Goal: Check status: Check status

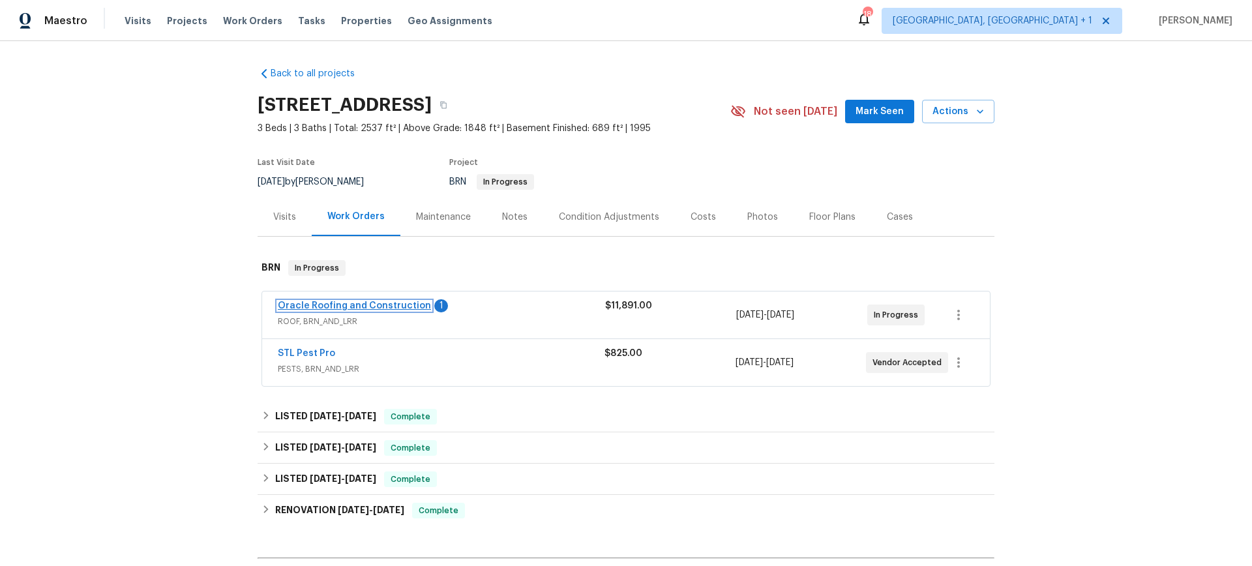
click at [351, 306] on link "Oracle Roofing and Construction" at bounding box center [354, 305] width 153 height 9
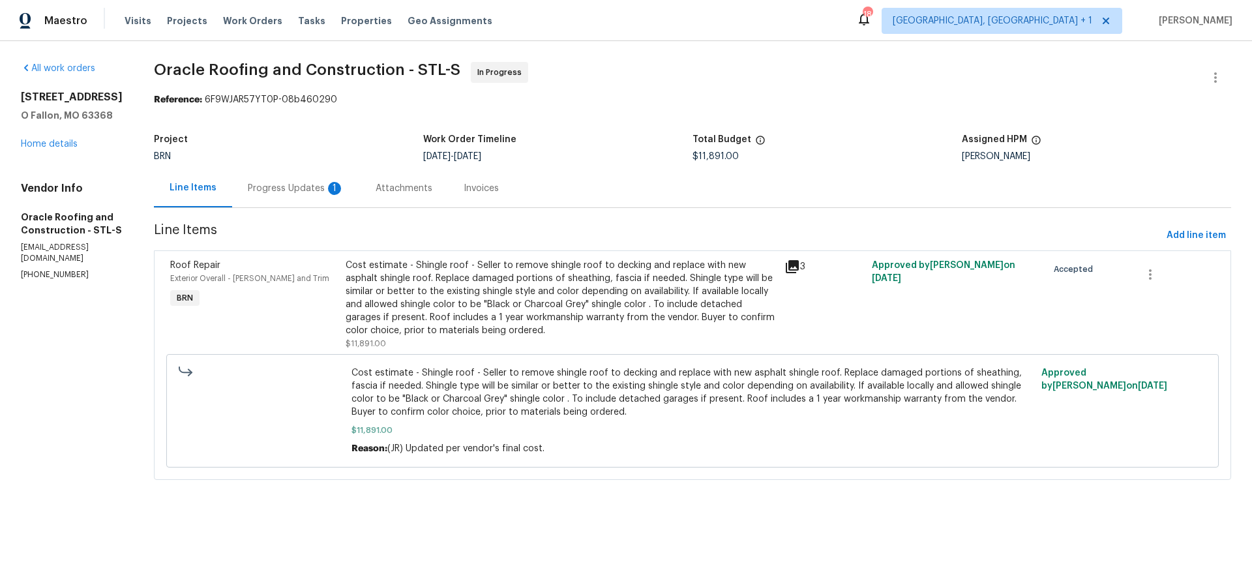
click at [294, 186] on div "Progress Updates 1" at bounding box center [296, 188] width 96 height 13
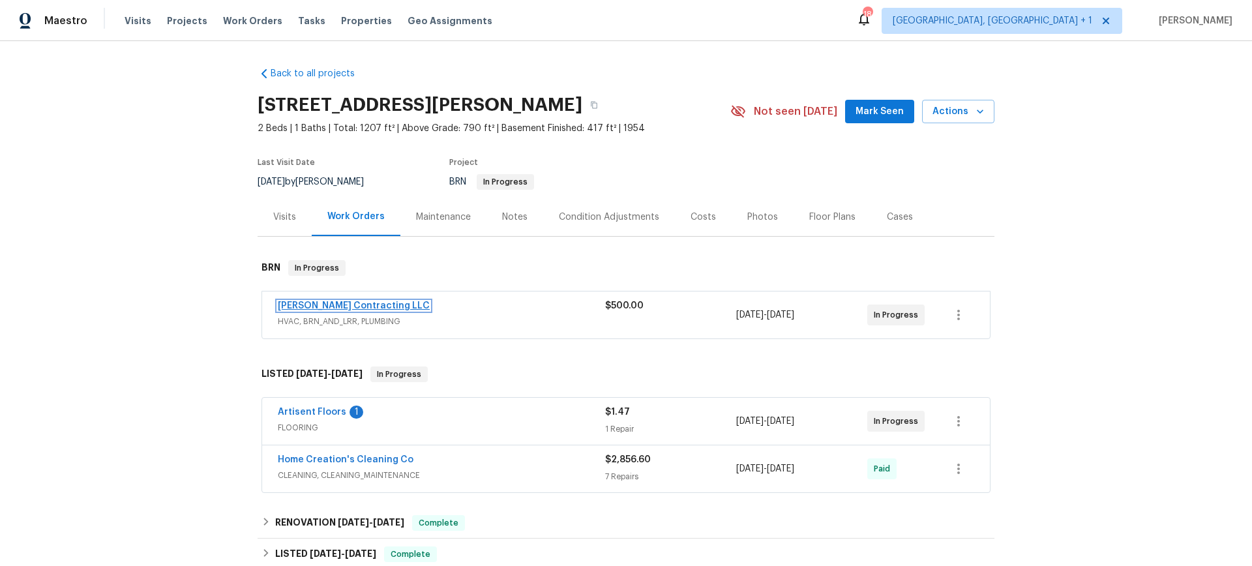
click at [305, 308] on link "[PERSON_NAME] Contracting LLC" at bounding box center [354, 305] width 152 height 9
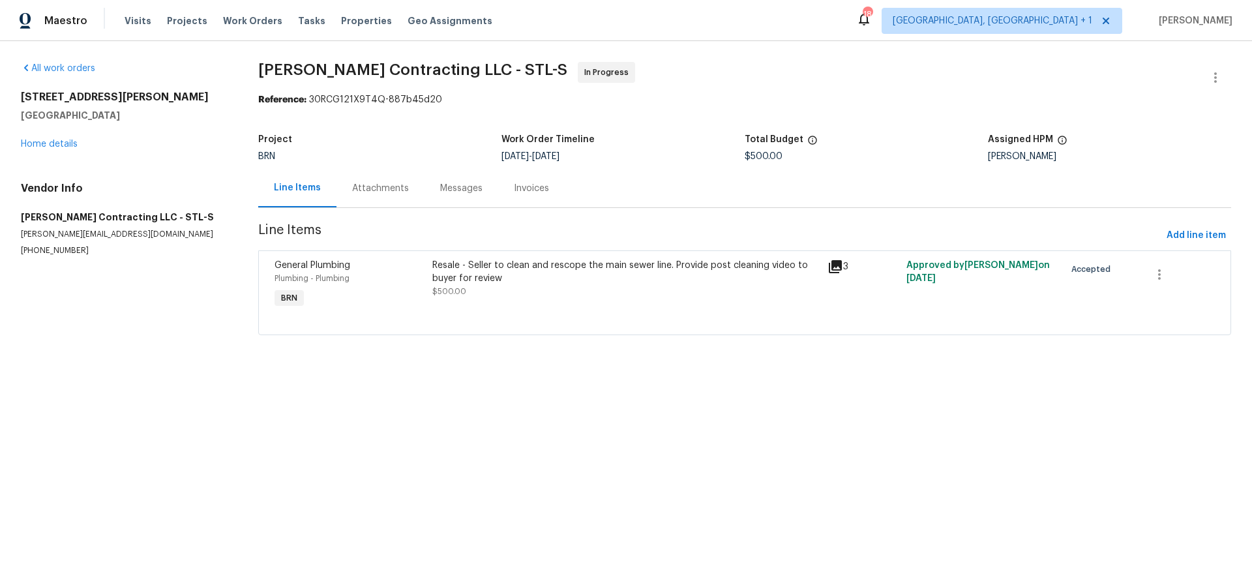
click at [440, 186] on div "Messages" at bounding box center [461, 188] width 42 height 13
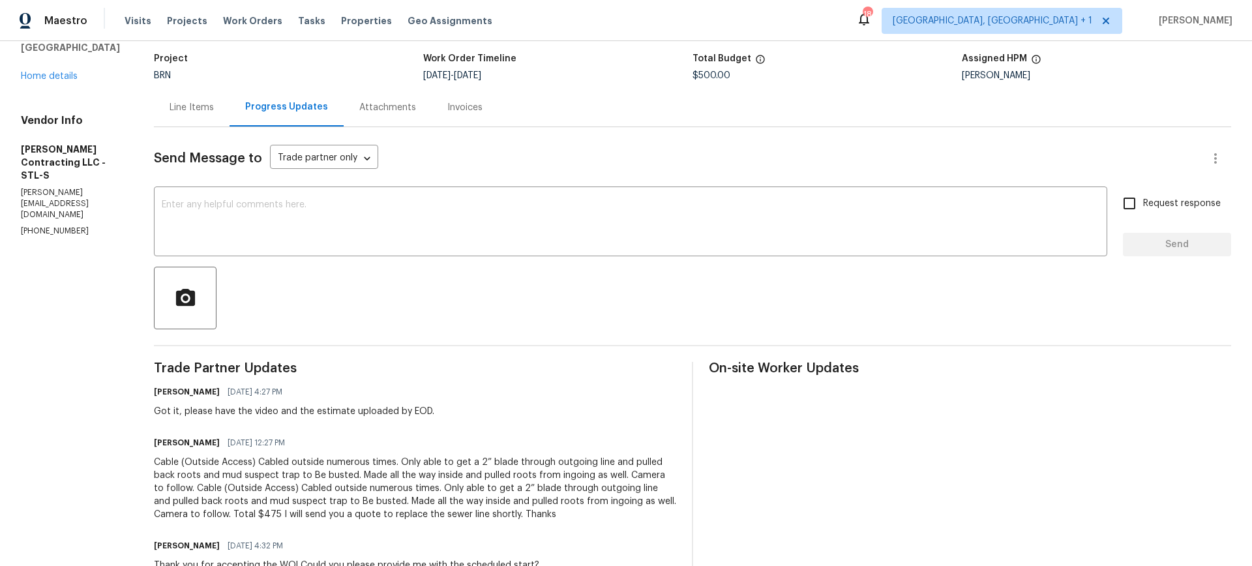
scroll to position [111, 0]
